Goal: Navigation & Orientation: Find specific page/section

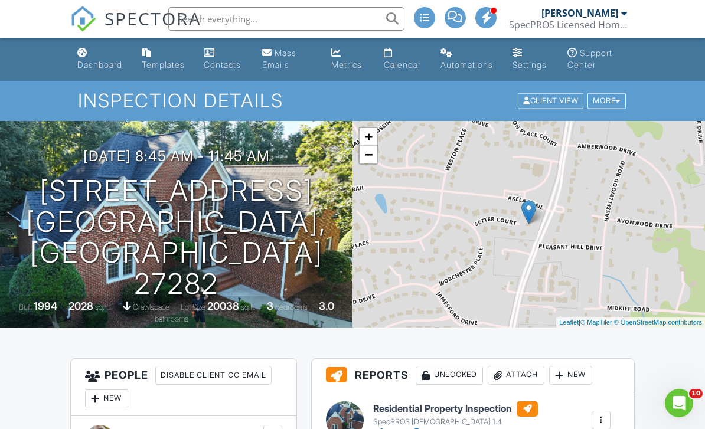
click at [96, 63] on div "Dashboard" at bounding box center [99, 65] width 45 height 10
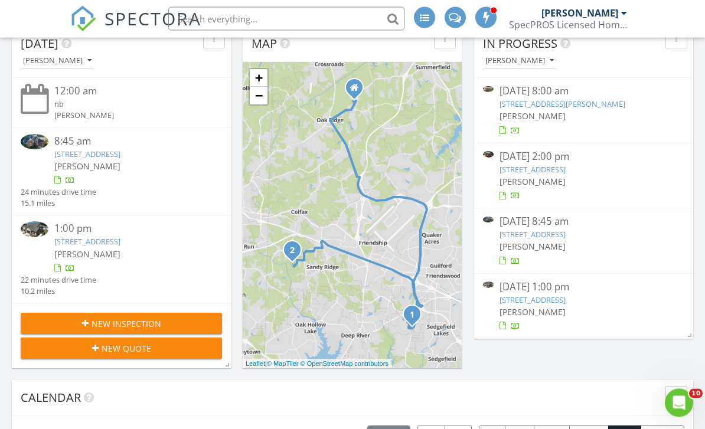
scroll to position [148, 0]
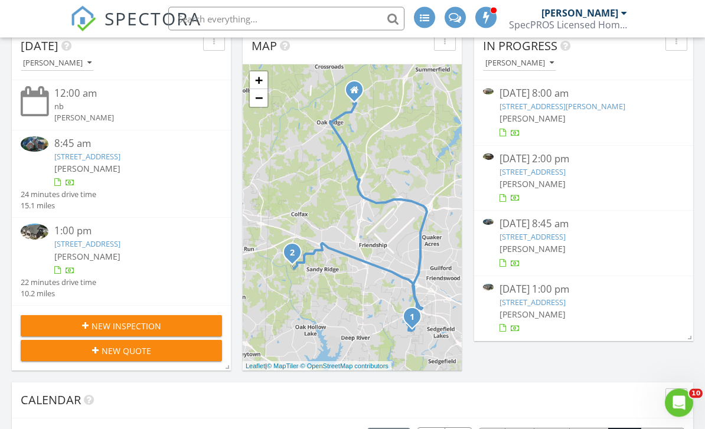
click at [566, 303] on link "1551 Oakbluffs Dr, Colfax, NC 27235" at bounding box center [533, 303] width 66 height 11
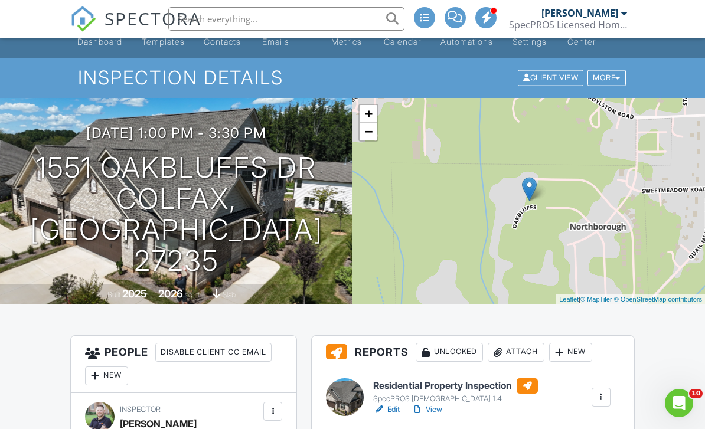
click at [442, 415] on link "View" at bounding box center [427, 410] width 31 height 12
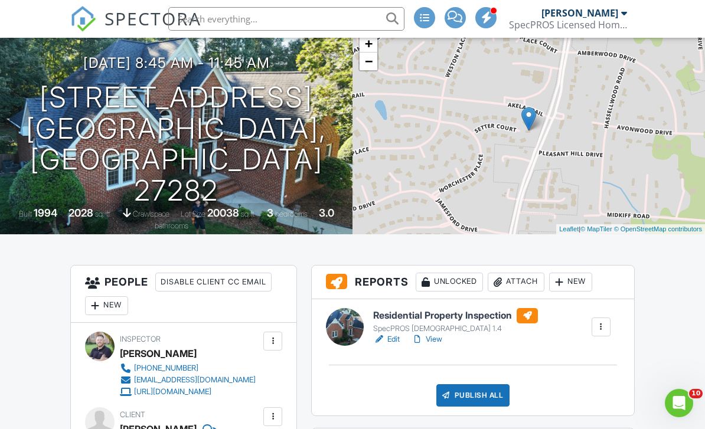
click at [441, 345] on link "View" at bounding box center [427, 340] width 31 height 12
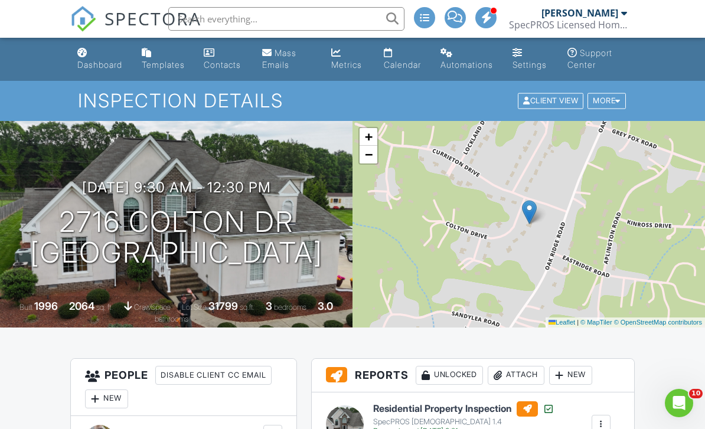
click at [308, 19] on input "text" at bounding box center [286, 19] width 236 height 24
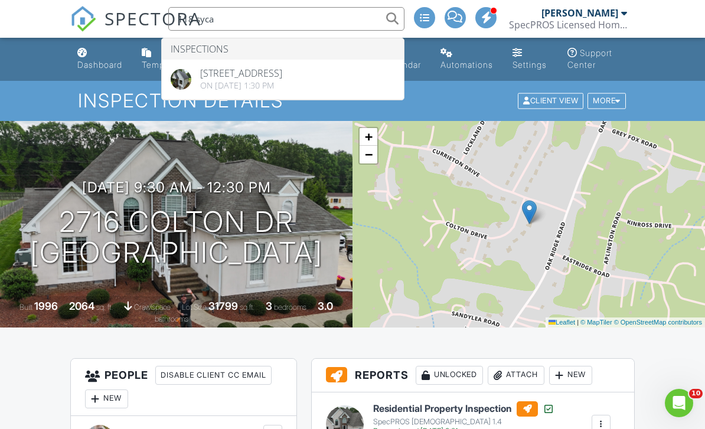
type input "118 syca"
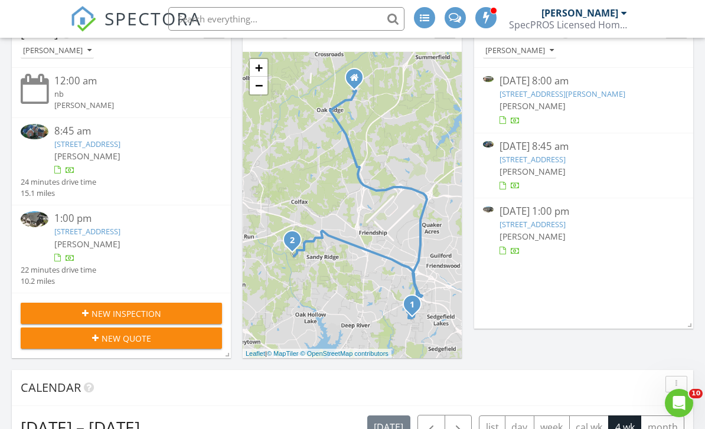
scroll to position [149, 0]
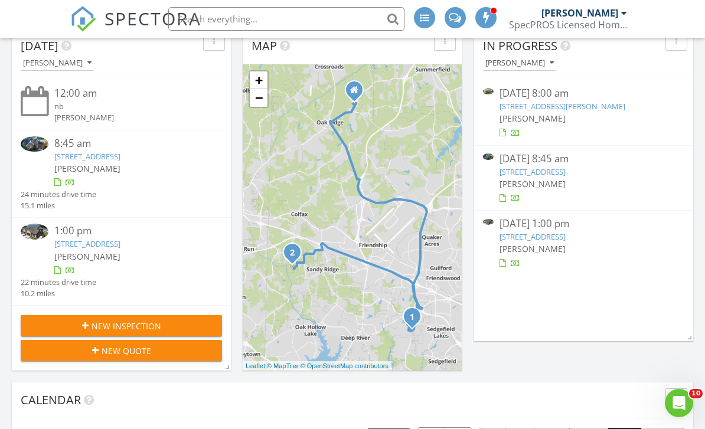
click at [566, 235] on link "[STREET_ADDRESS]" at bounding box center [533, 237] width 66 height 11
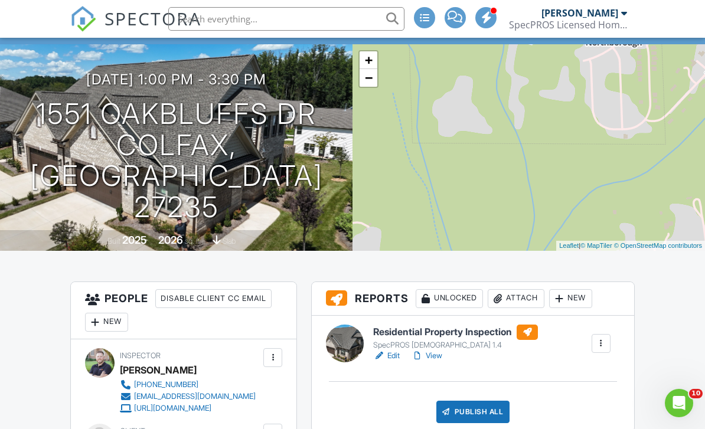
click at [432, 350] on link "View" at bounding box center [427, 356] width 31 height 12
